Goal: Task Accomplishment & Management: Manage account settings

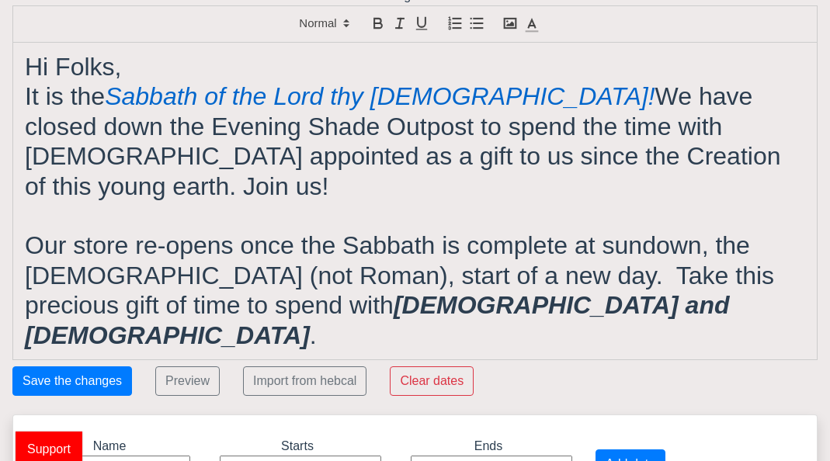
scroll to position [28, 0]
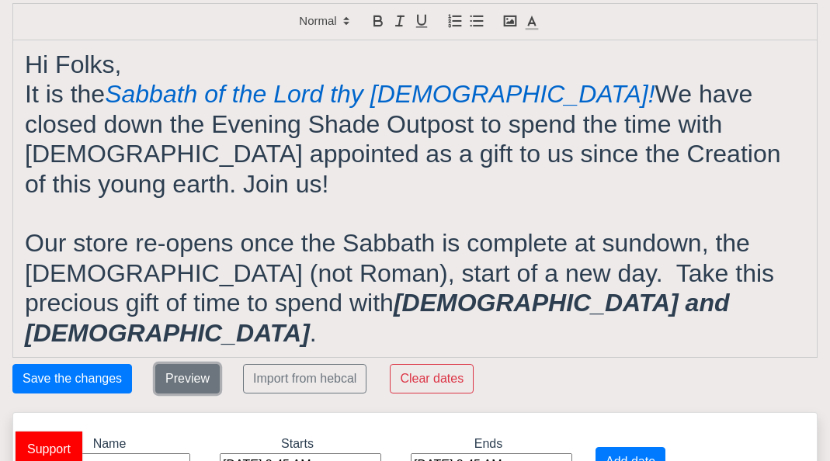
click at [177, 364] on button "Preview" at bounding box center [187, 379] width 64 height 30
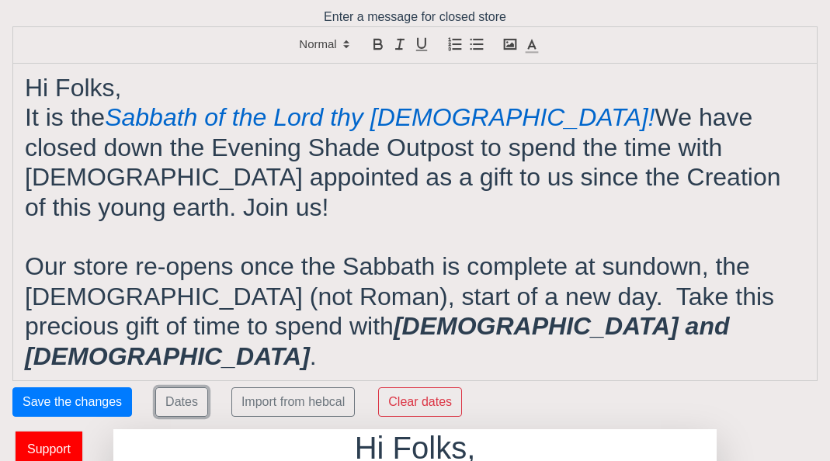
scroll to position [0, 0]
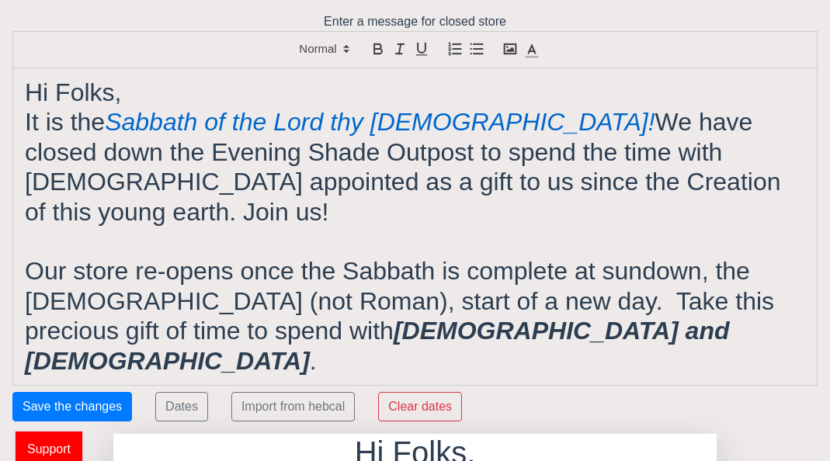
click at [123, 108] on em "Sabbath of the Lord thy [DEMOGRAPHIC_DATA]!" at bounding box center [380, 122] width 550 height 28
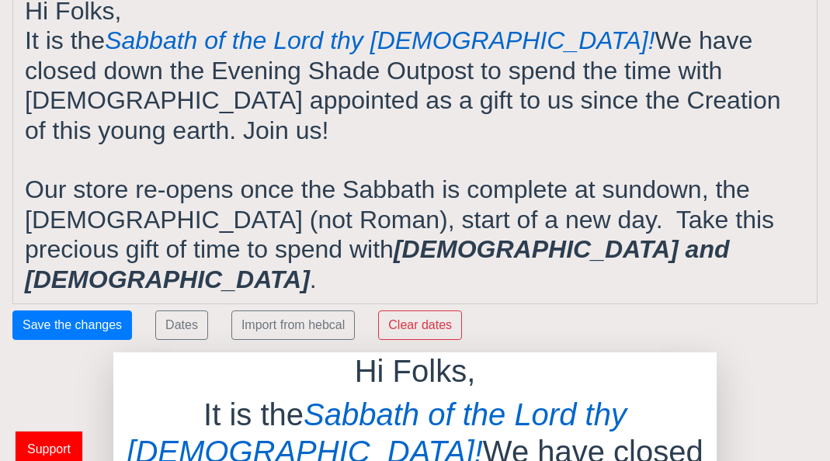
scroll to position [84, 0]
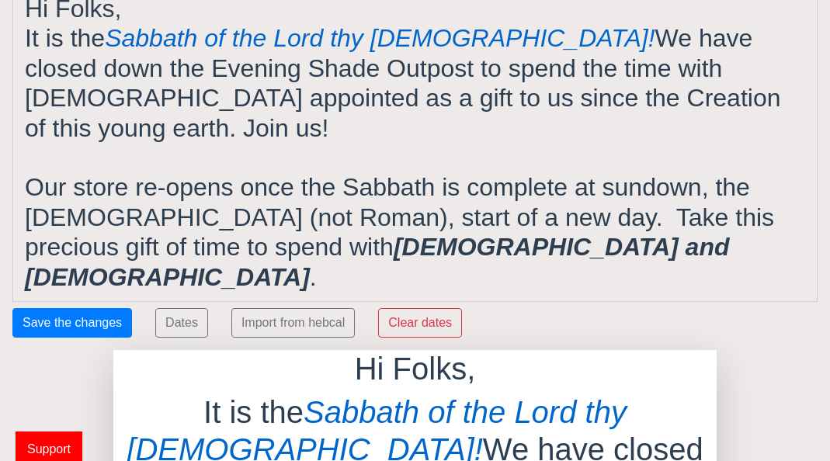
click at [398, 221] on h1 "Our store re-opens once the Sabbath is complete at sundown, the [DEMOGRAPHIC_DA…" at bounding box center [415, 232] width 780 height 120
click at [23, 37] on div "Hi Folks, It is the Sabbath of the Lord thy [DEMOGRAPHIC_DATA]! We have closed …" at bounding box center [415, 142] width 804 height 317
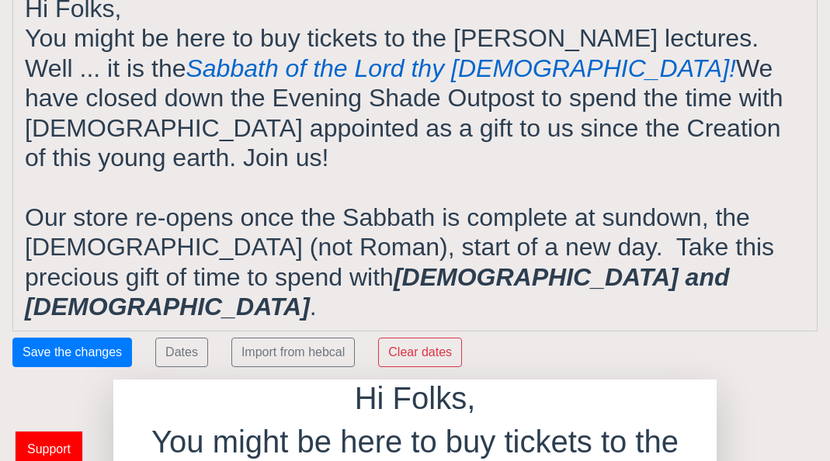
click at [297, 98] on h1 "You might be here to buy tickets to the [PERSON_NAME] lectures. Well ... it is …" at bounding box center [415, 97] width 780 height 149
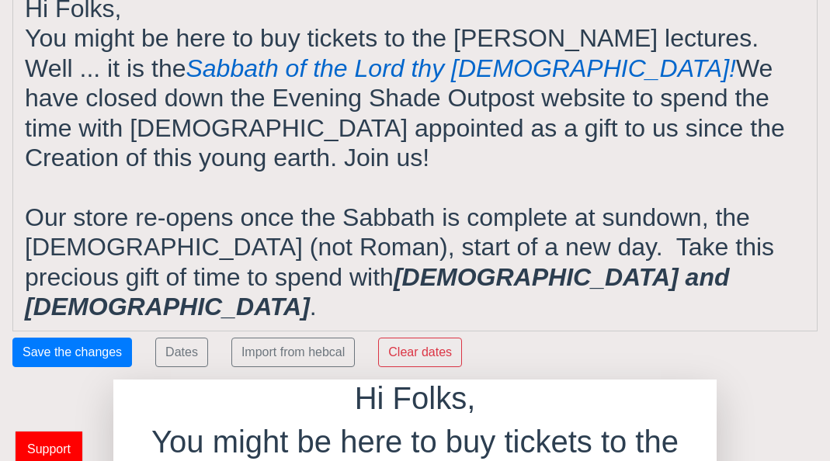
click at [506, 103] on h1 "You might be here to buy tickets to the [PERSON_NAME] lectures. Well ... it is …" at bounding box center [415, 97] width 780 height 149
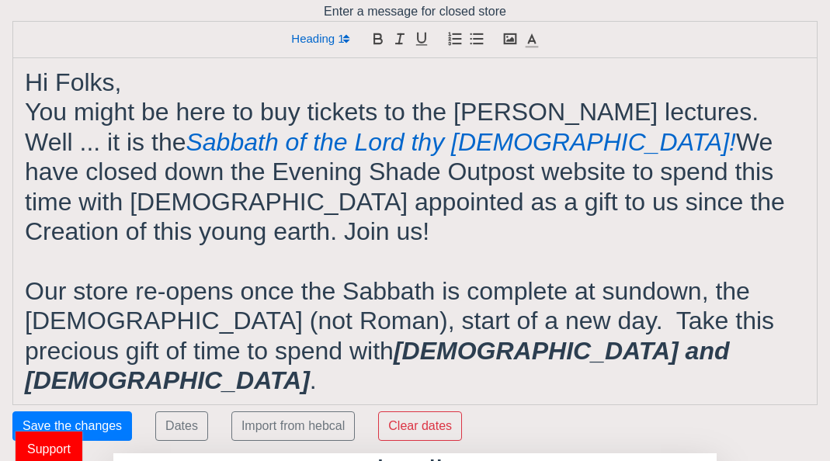
scroll to position [0, 0]
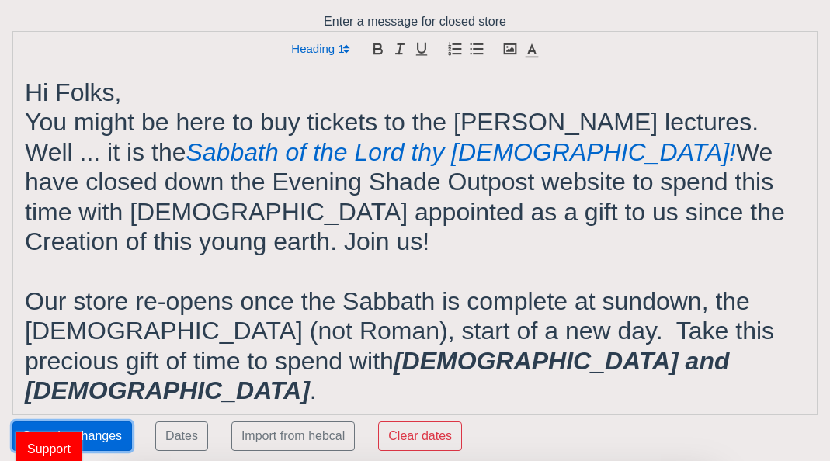
click at [91, 422] on button "Save the changes" at bounding box center [72, 437] width 120 height 30
click at [509, 49] on polyline "button" at bounding box center [510, 49] width 8 height 5
click at [82, 127] on h1 "You might be here to buy tickets to the [PERSON_NAME] lectures. Well ... it is …" at bounding box center [415, 181] width 780 height 149
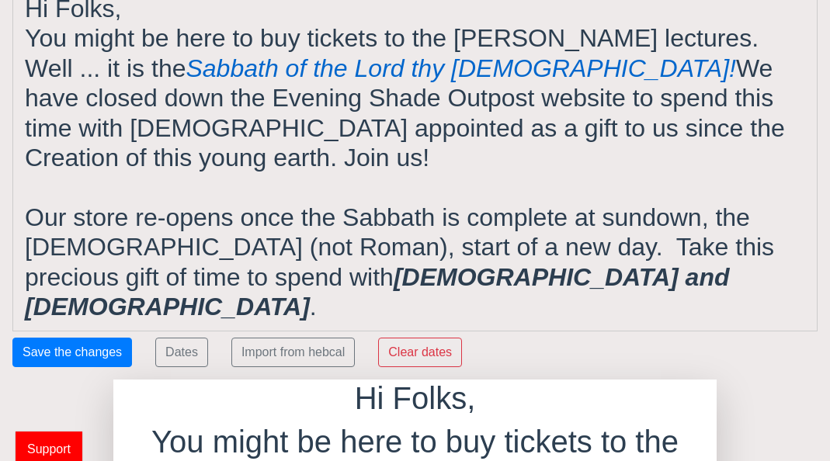
scroll to position [85, 0]
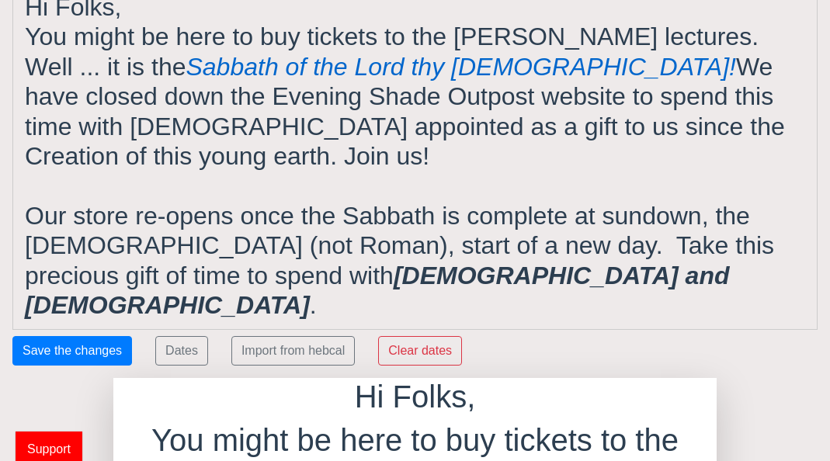
click at [388, 249] on h1 "Our store re-opens once the Sabbath is complete at sundown, the [DEMOGRAPHIC_DA…" at bounding box center [415, 261] width 780 height 120
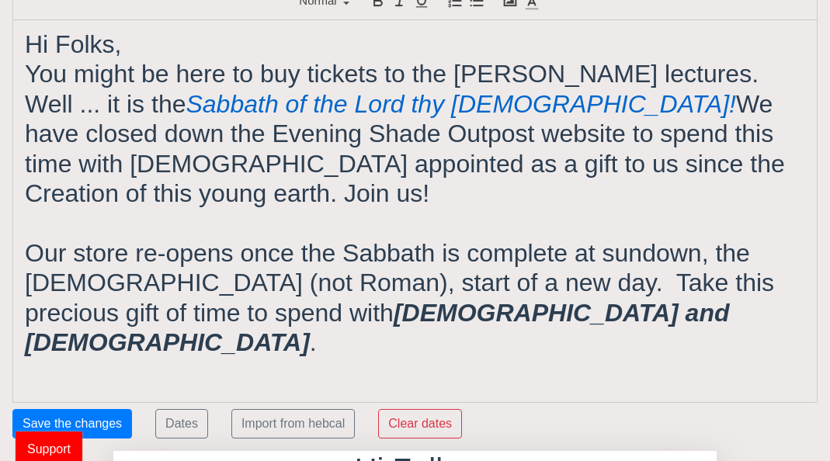
scroll to position [0, 0]
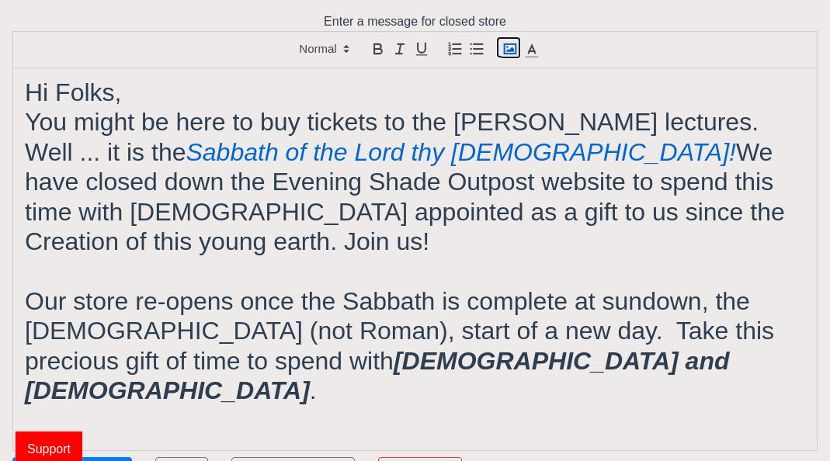
click at [513, 51] on polyline "button" at bounding box center [510, 49] width 8 height 5
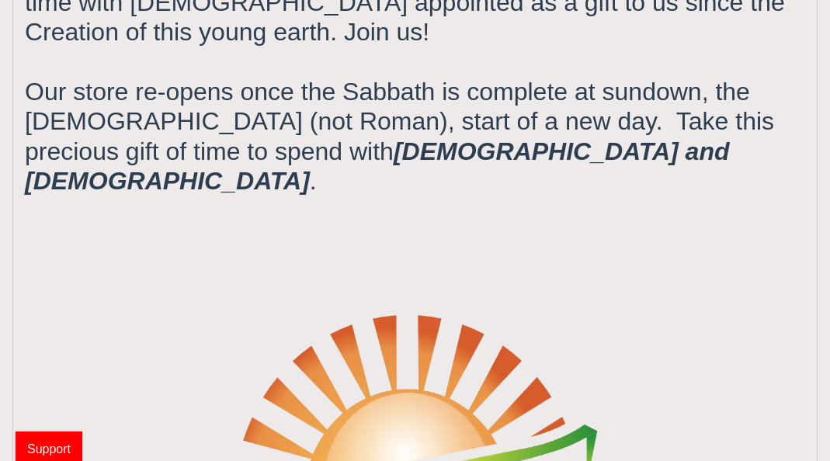
scroll to position [215, 0]
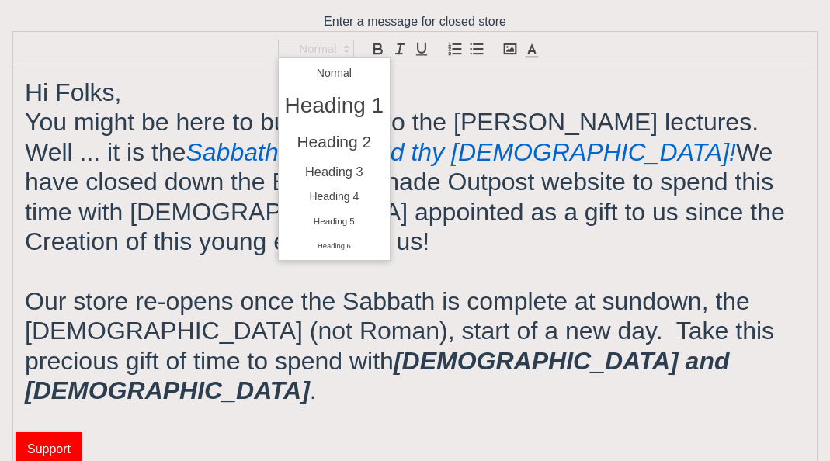
click at [346, 44] on icon at bounding box center [346, 49] width 14 height 14
click at [230, 176] on h1 "You might be here to buy tickets to the [PERSON_NAME] lectures. Well ... it is …" at bounding box center [415, 181] width 780 height 149
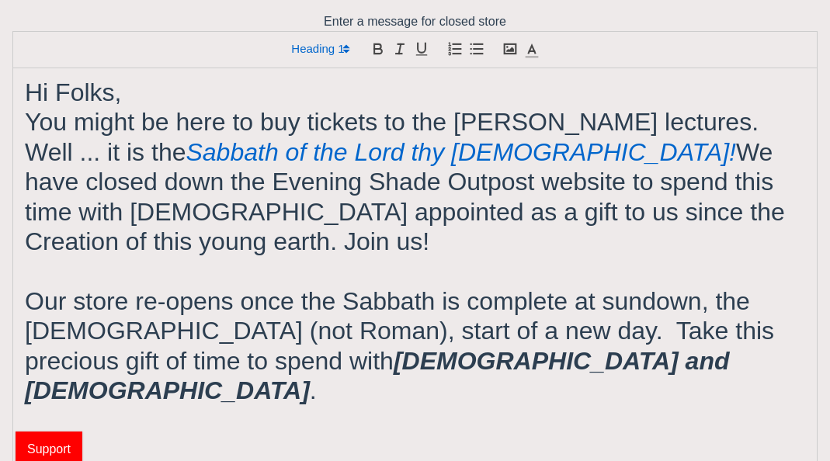
click at [186, 159] on em "Sabbath of the Lord thy [DEMOGRAPHIC_DATA]!" at bounding box center [461, 152] width 550 height 28
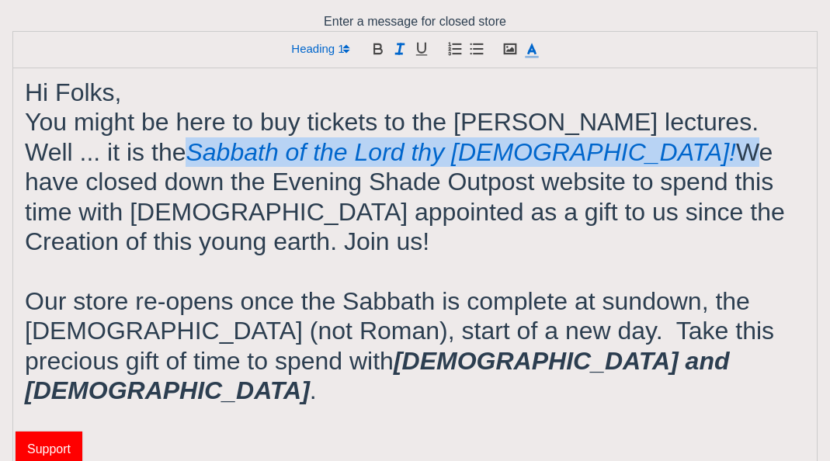
drag, startPoint x: 171, startPoint y: 159, endPoint x: 429, endPoint y: 155, distance: 258.7
click at [429, 155] on h1 "You might be here to buy tickets to the [PERSON_NAME] lectures. Well ... it is …" at bounding box center [415, 181] width 780 height 149
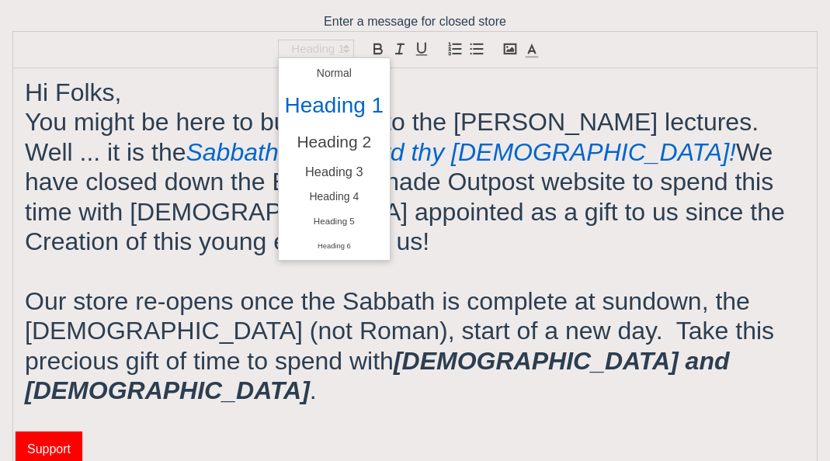
click at [342, 47] on icon at bounding box center [346, 49] width 14 height 14
click at [116, 122] on h1 "You might be here to buy tickets to the [PERSON_NAME] lectures. Well ... it is …" at bounding box center [415, 181] width 780 height 149
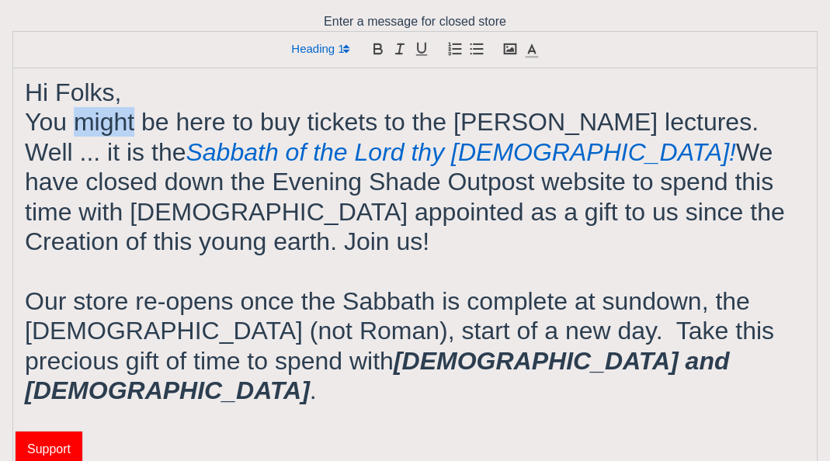
click at [116, 122] on h1 "You might be here to buy tickets to the [PERSON_NAME] lectures. Well ... it is …" at bounding box center [415, 181] width 780 height 149
click at [720, 125] on h1 "You might be here to buy tickets to the [PERSON_NAME] lectures. Well ... it is …" at bounding box center [415, 181] width 780 height 149
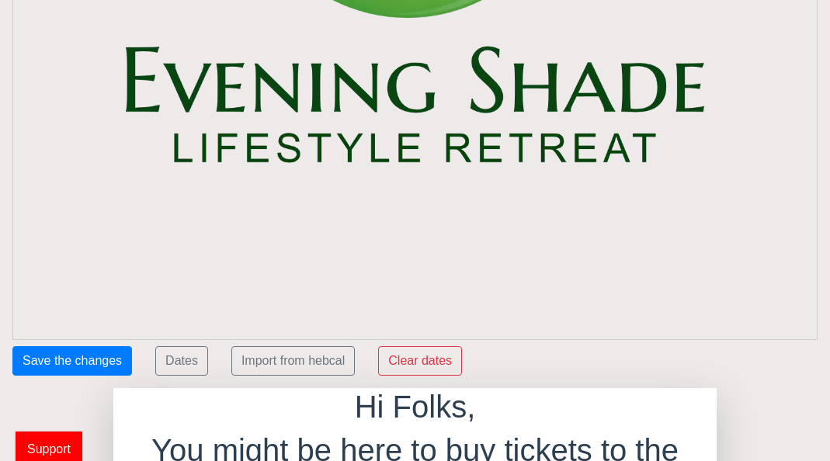
scroll to position [881, 0]
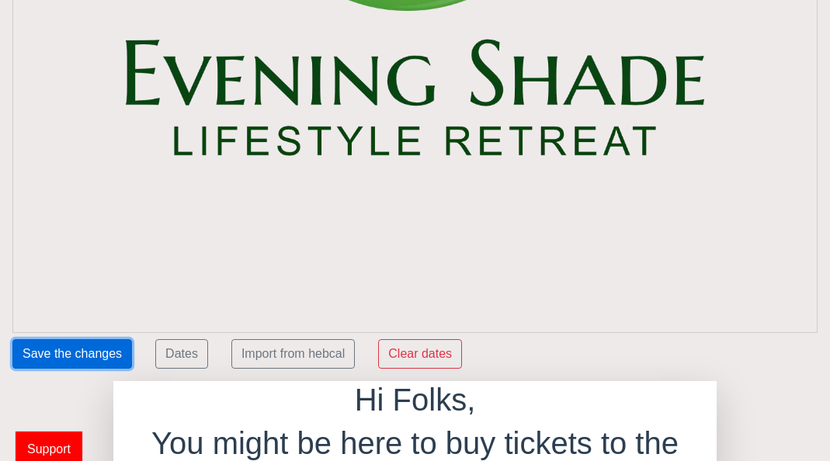
click at [95, 339] on button "Save the changes" at bounding box center [72, 354] width 120 height 30
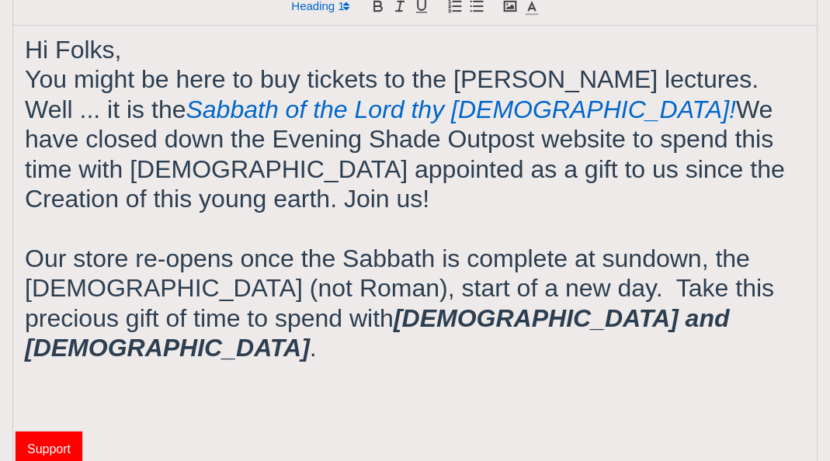
scroll to position [0, 0]
